Goal: Find specific page/section

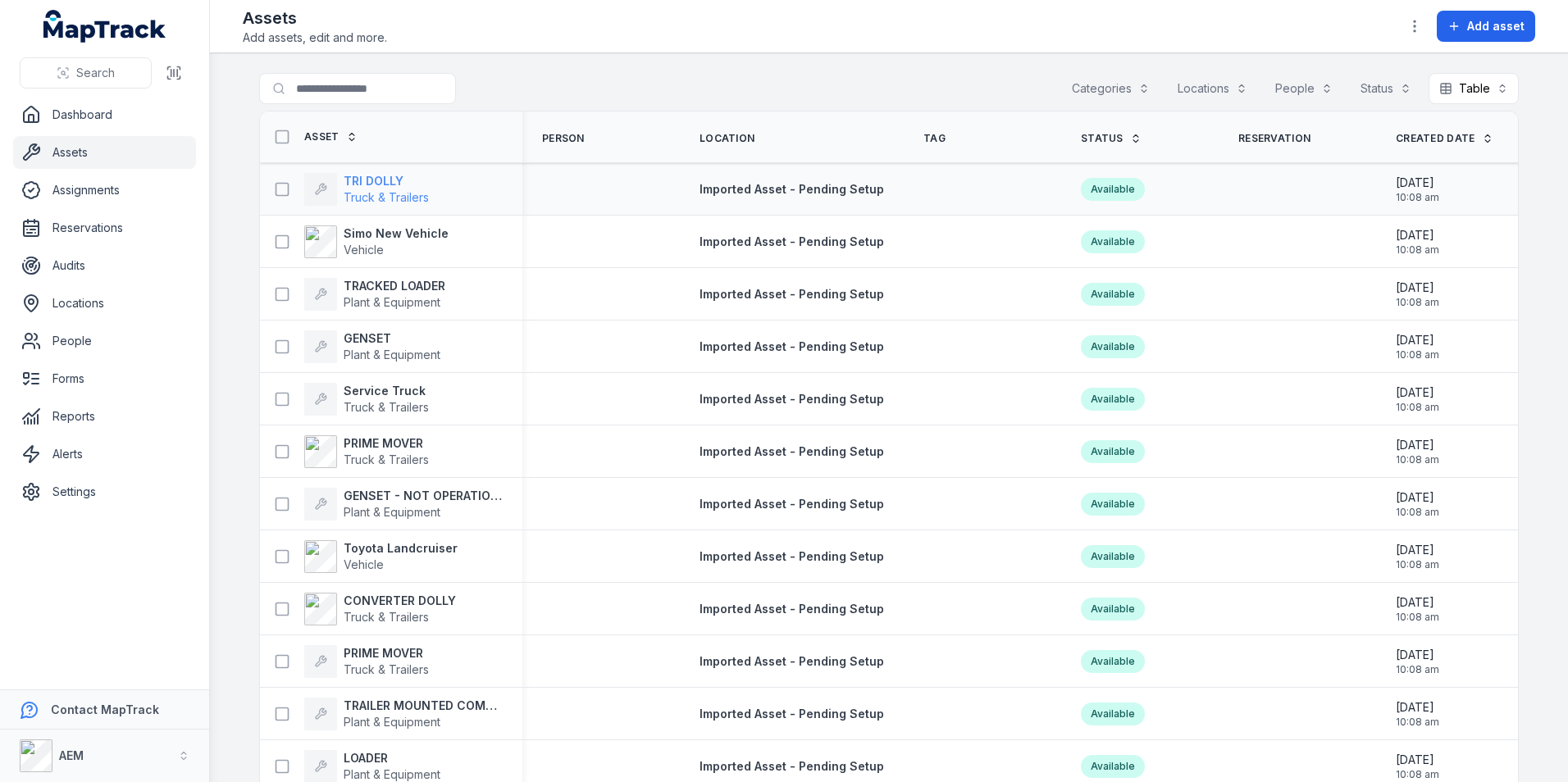
click at [399, 184] on strong "TRI DOLLY" at bounding box center [386, 181] width 86 height 16
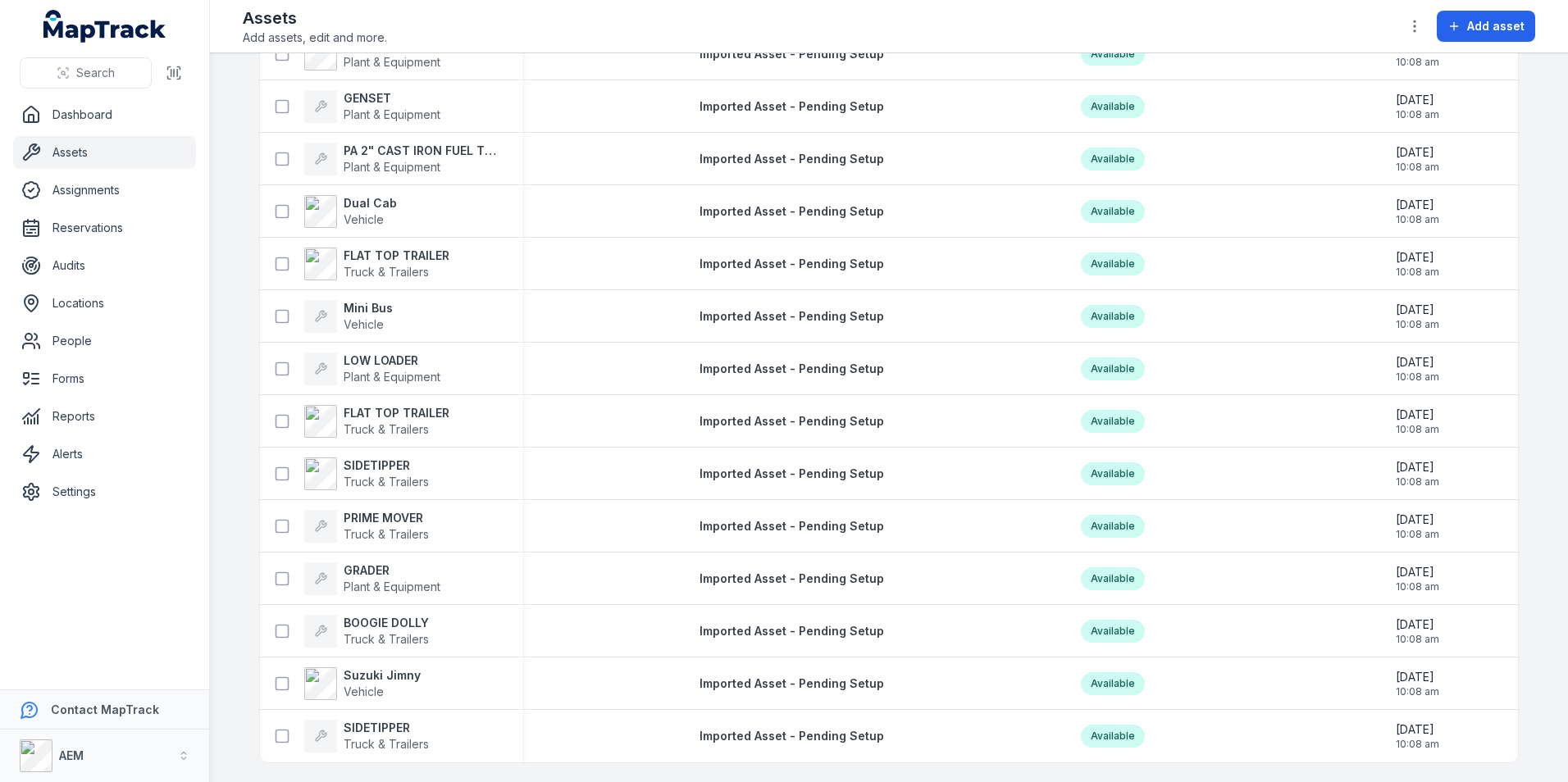
scroll to position [5863, 0]
click at [452, 579] on div "GRADER Plant & Equipment" at bounding box center [384, 577] width 236 height 32
click at [384, 565] on strong "GRADER" at bounding box center [392, 569] width 97 height 16
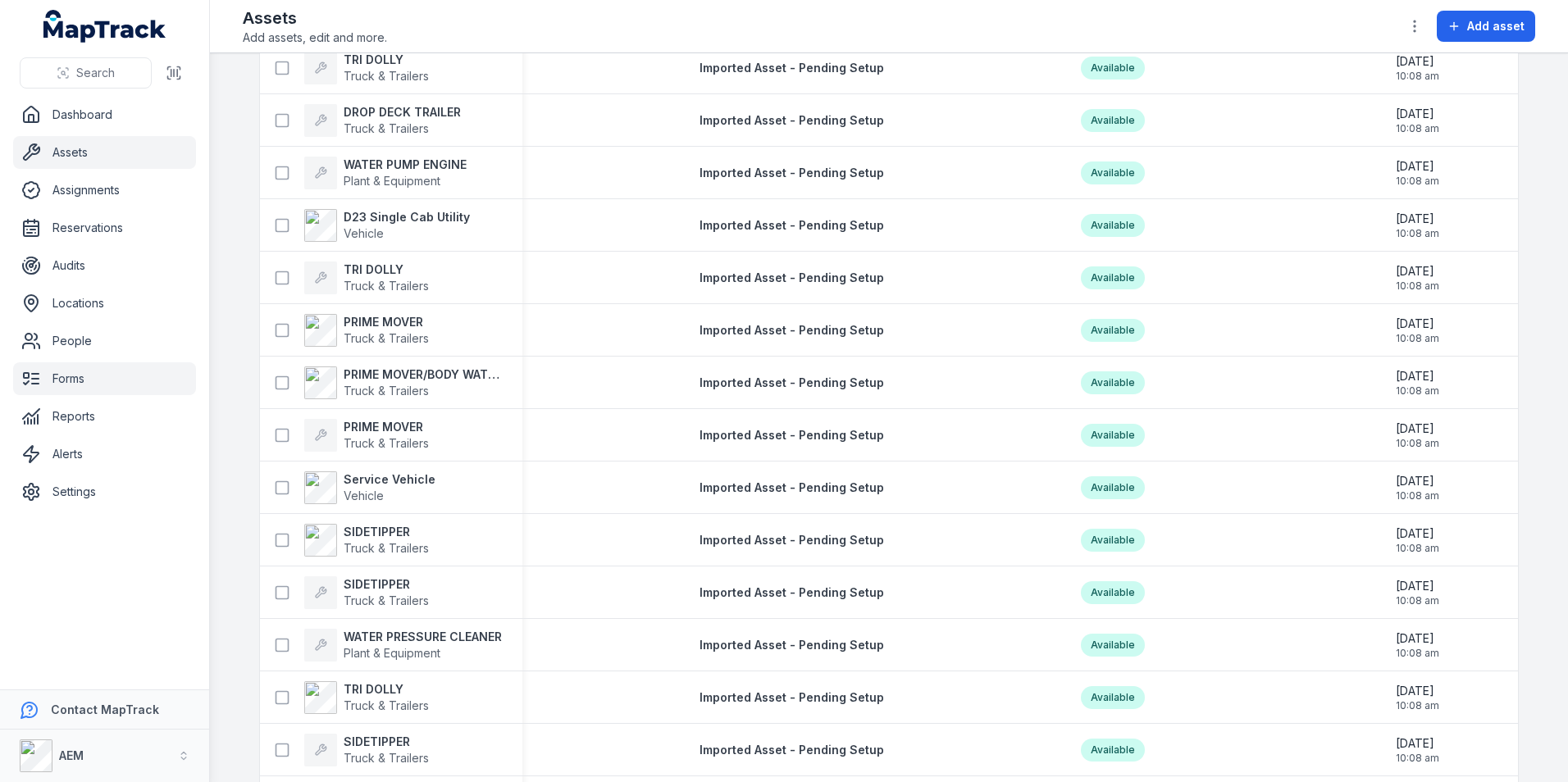
scroll to position [2032, 0]
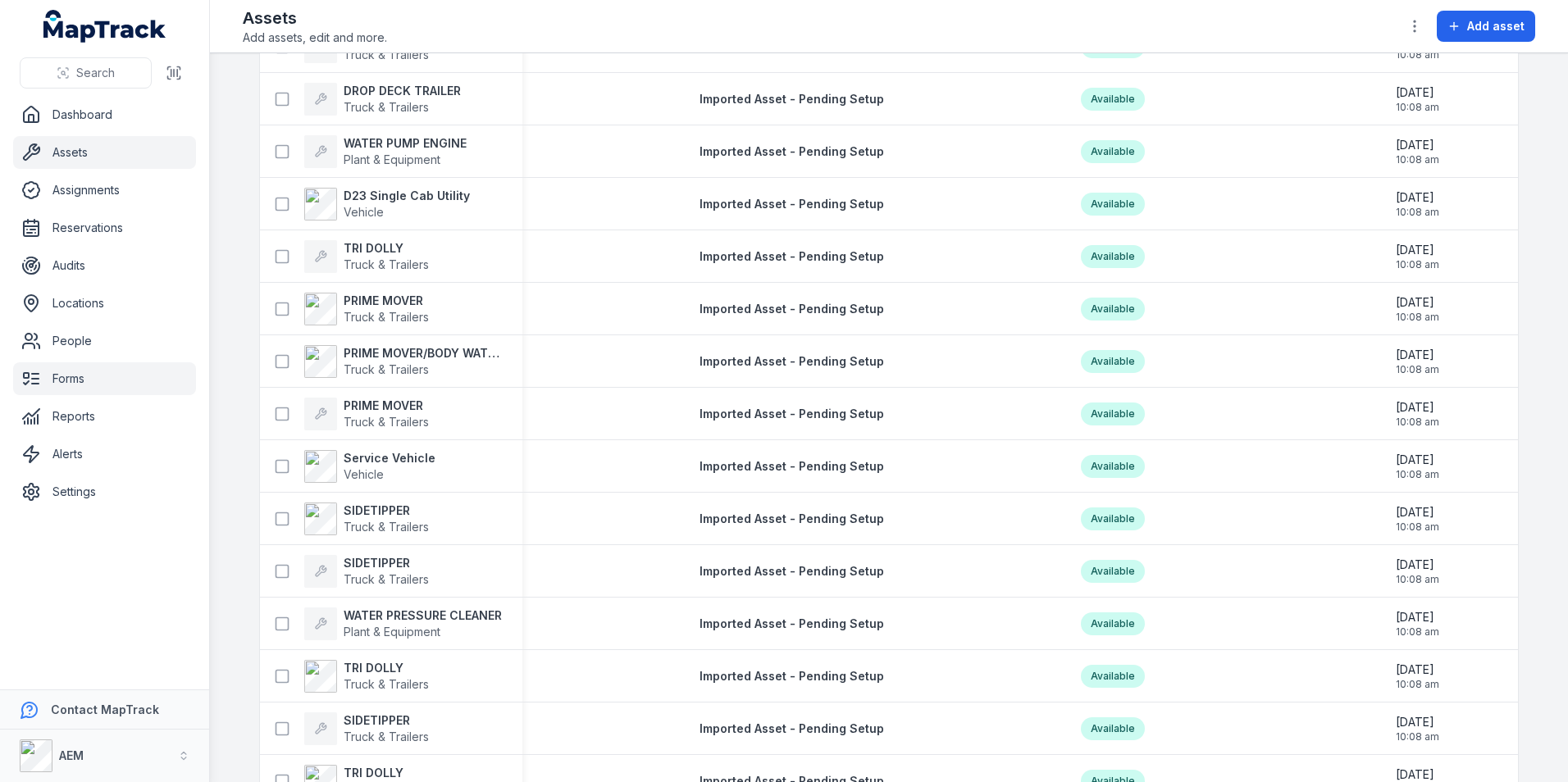
click at [111, 381] on link "Forms" at bounding box center [105, 379] width 183 height 32
